Goal: Find specific page/section: Find specific page/section

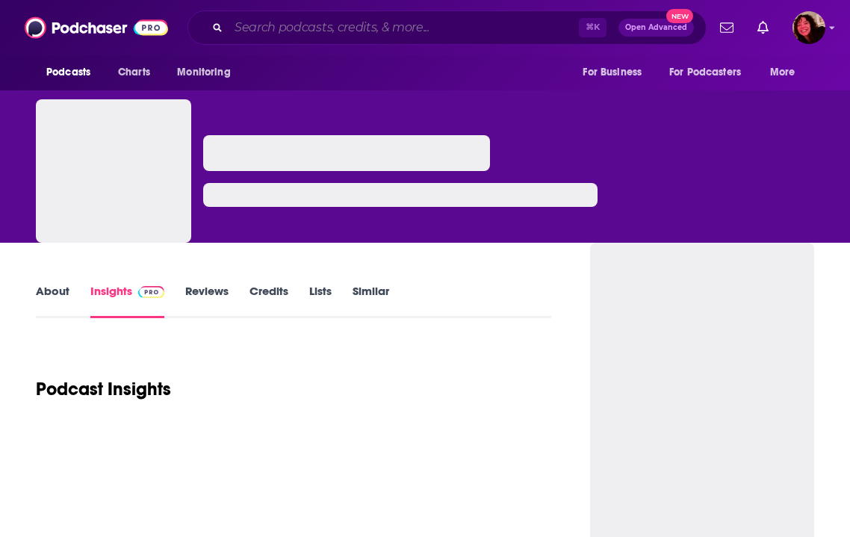
click at [344, 17] on input "Search podcasts, credits, & more..." at bounding box center [404, 28] width 350 height 24
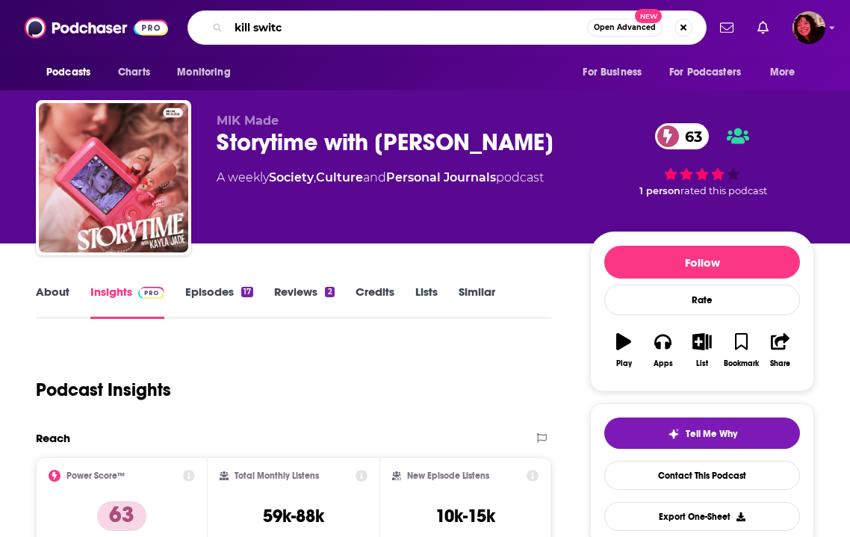
type input "kill switch"
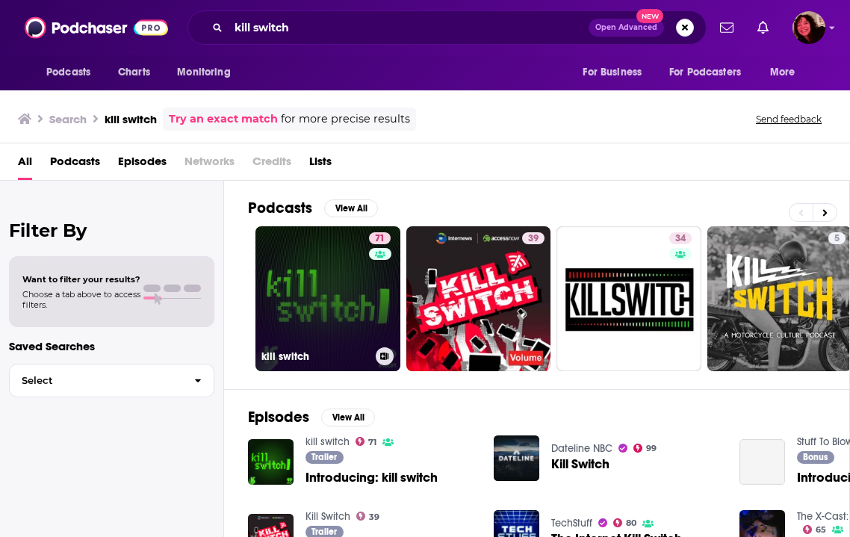
click at [311, 296] on link "71 kill switch" at bounding box center [328, 298] width 145 height 145
